Goal: Find specific page/section

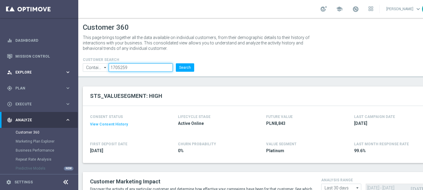
drag, startPoint x: 134, startPoint y: 65, endPoint x: 0, endPoint y: 79, distance: 134.2
click at [0, 79] on main "equalizer Dashboard Mission Control" at bounding box center [211, 95] width 423 height 190
paste input "2106495"
type input "2106495"
click at [190, 66] on button "Search" at bounding box center [185, 67] width 18 height 8
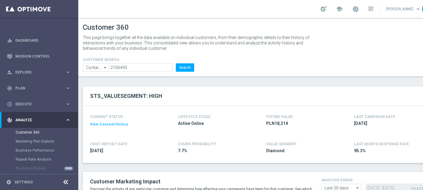
click at [97, 7] on div "school [PERSON_NAME] keyboard_arrow_down SK" at bounding box center [258, 9] width 361 height 18
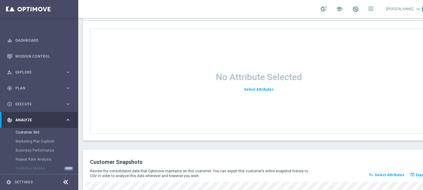
scroll to position [848, 0]
